Goal: Find specific page/section: Find specific page/section

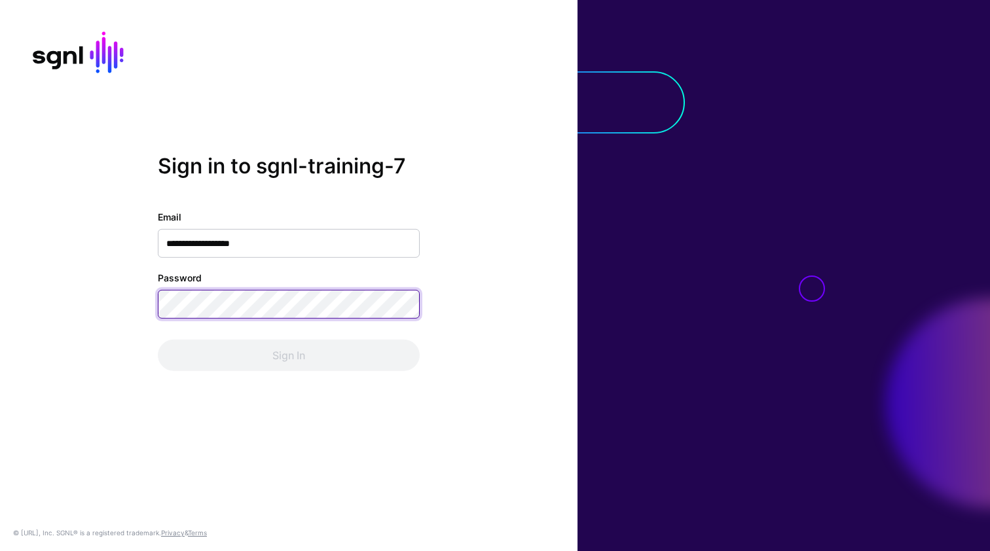
click at [289, 356] on button "Sign In" at bounding box center [289, 355] width 262 height 31
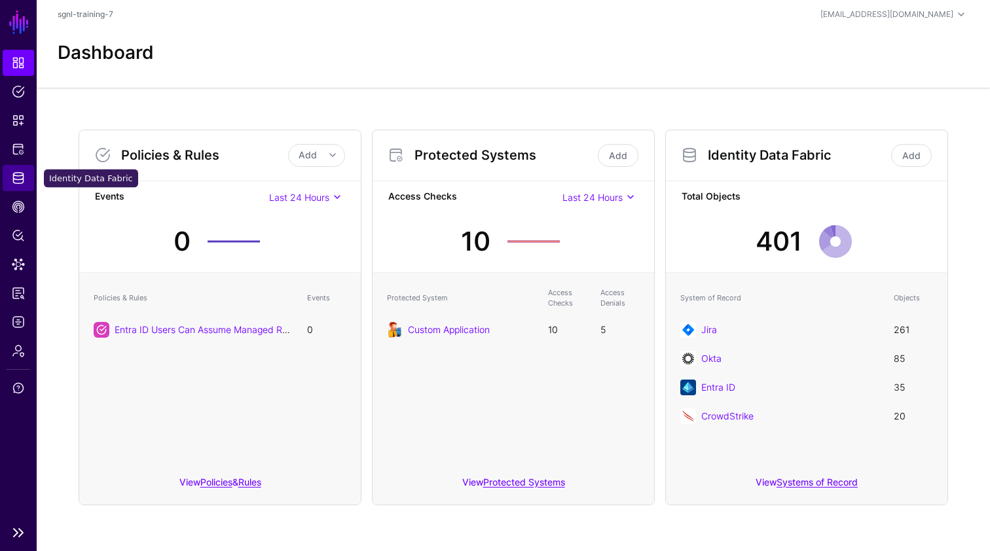
click at [18, 182] on span "Identity Data Fabric" at bounding box center [18, 178] width 13 height 13
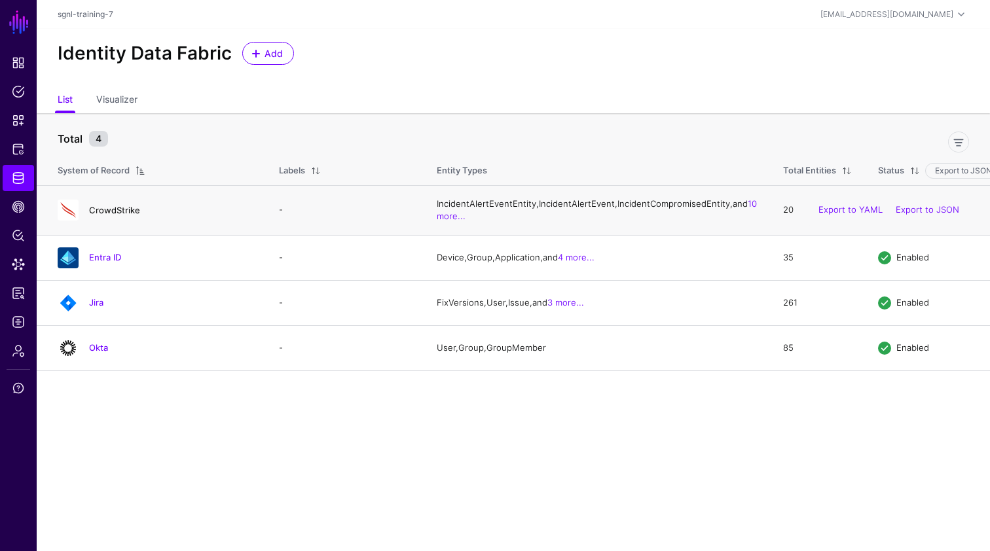
click at [113, 215] on link "CrowdStrike" at bounding box center [114, 210] width 51 height 10
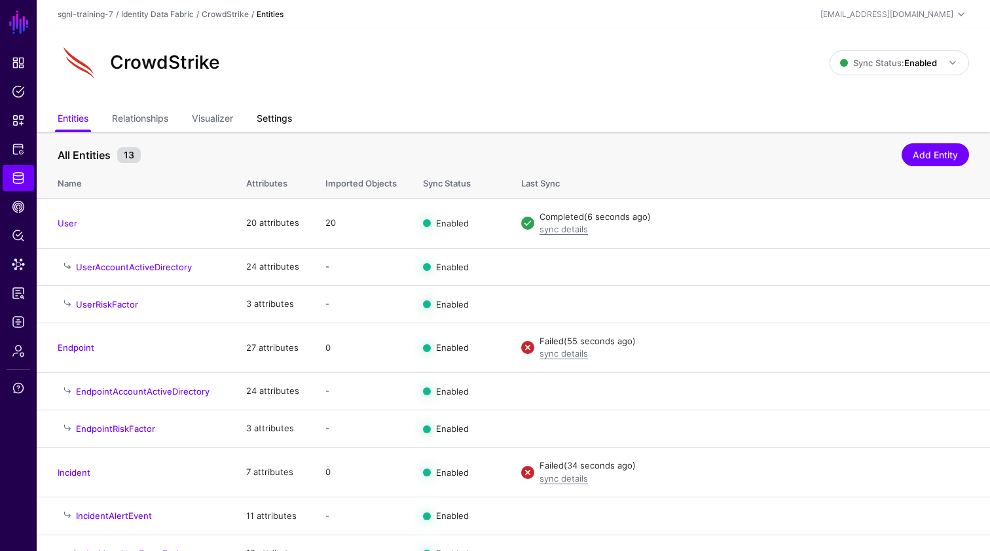
click at [280, 123] on link "Settings" at bounding box center [274, 119] width 35 height 25
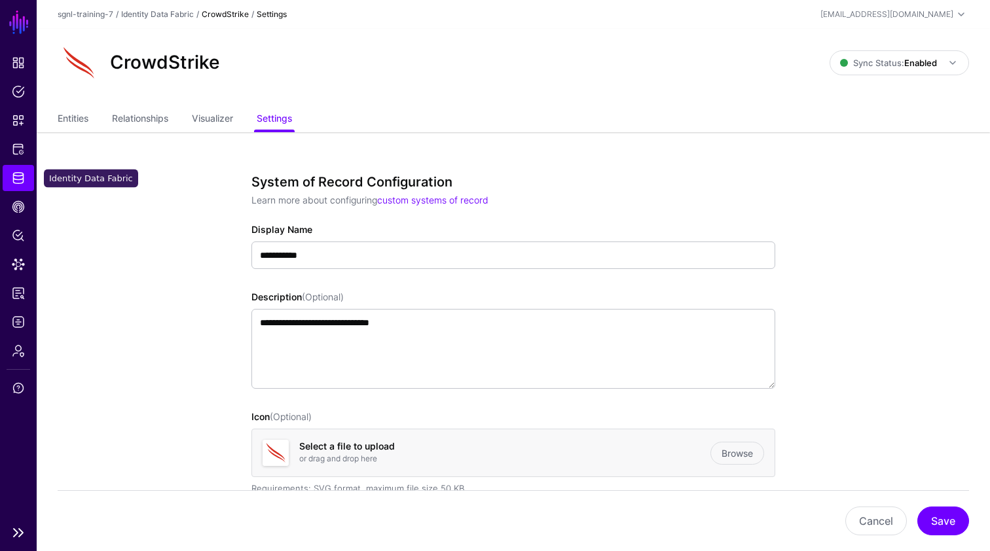
click at [14, 177] on span "Identity Data Fabric" at bounding box center [18, 178] width 13 height 13
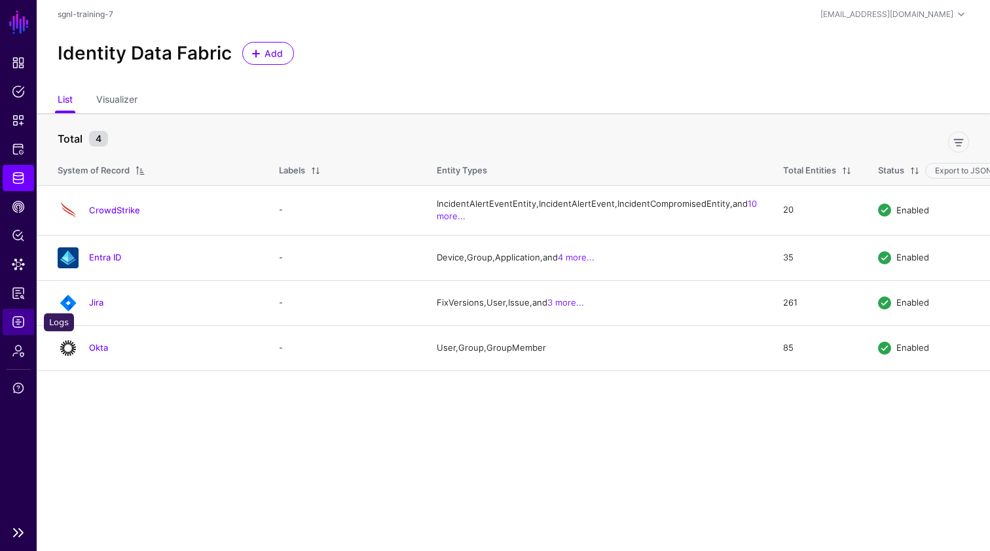
click at [18, 325] on span "Logs" at bounding box center [18, 322] width 13 height 13
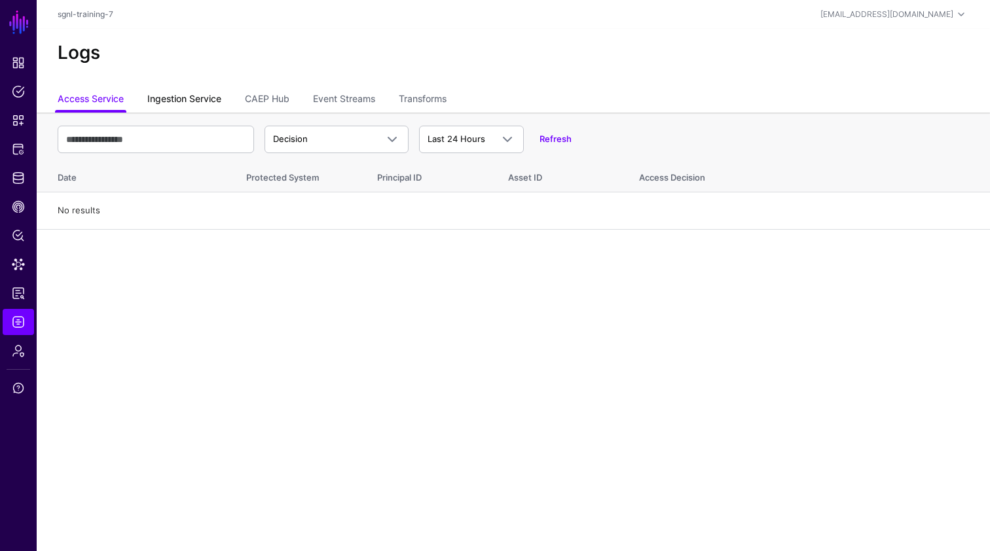
click at [186, 100] on link "Ingestion Service" at bounding box center [184, 100] width 74 height 25
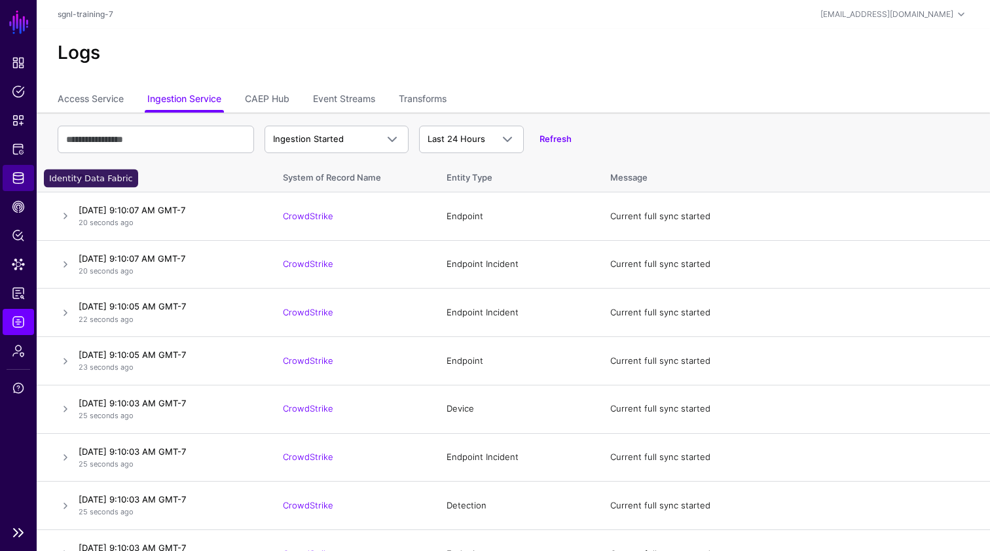
click at [14, 181] on span "Identity Data Fabric" at bounding box center [18, 178] width 13 height 13
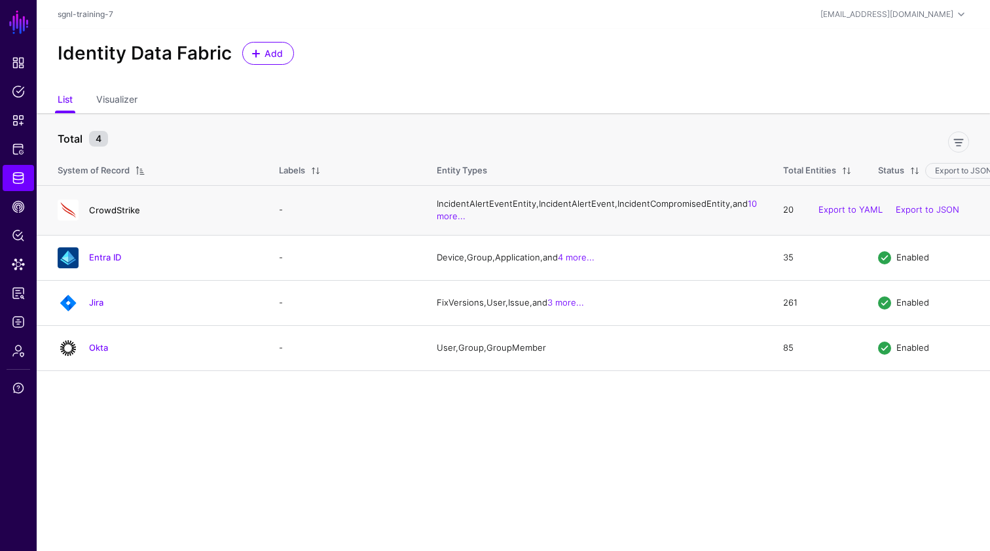
click at [123, 215] on link "CrowdStrike" at bounding box center [114, 210] width 51 height 10
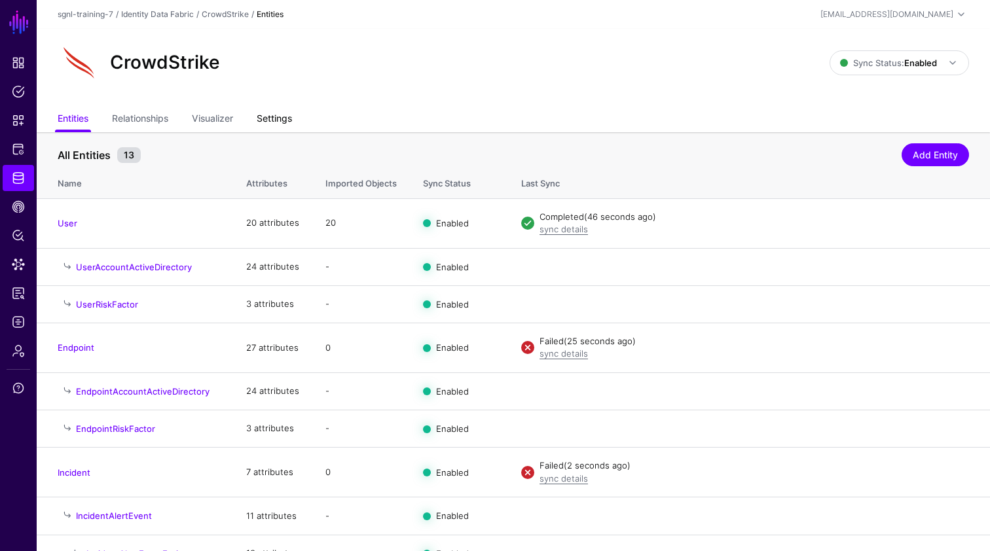
click at [276, 128] on link "Settings" at bounding box center [274, 119] width 35 height 25
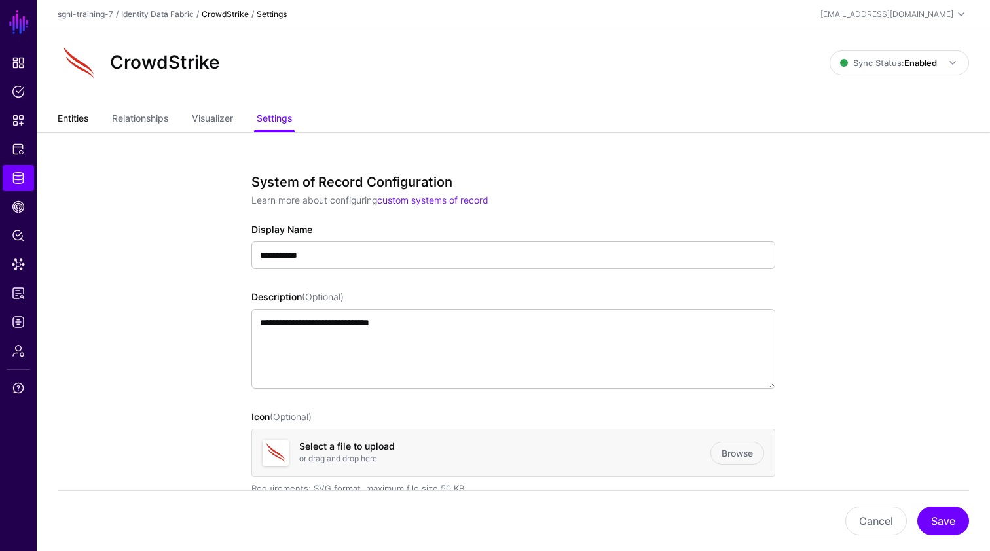
click at [86, 115] on link "Entities" at bounding box center [73, 119] width 31 height 25
